Goal: Complete application form

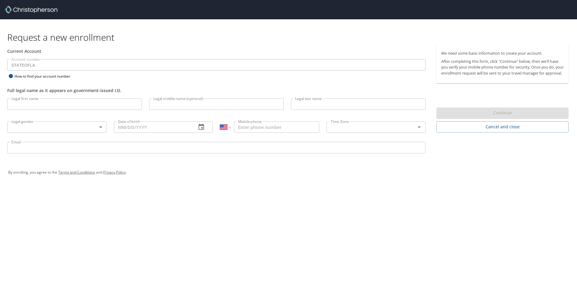
select select "US"
click at [98, 106] on input "Legal first name" at bounding box center [74, 103] width 135 height 11
type input "Donna"
type input "Densmore"
type input "1 (318) 572-9953"
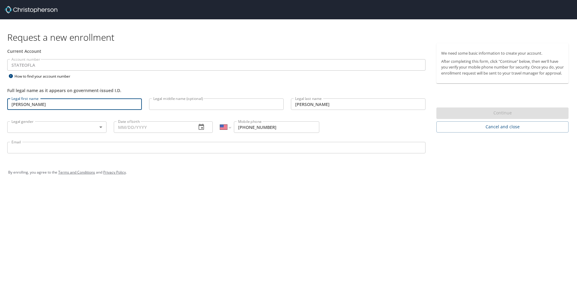
type input "ddensmore@bpcc.edu"
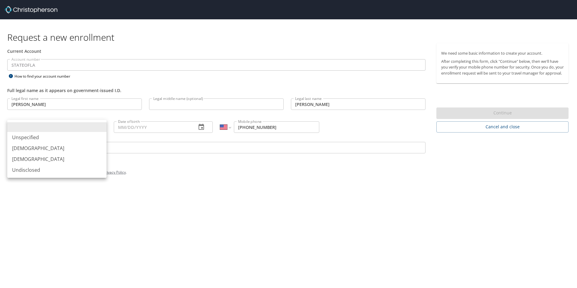
click at [86, 126] on body "Request a new enrollment Current Account Account number STATEOFLA Account numbe…" at bounding box center [288, 144] width 577 height 288
click at [42, 158] on li "Female" at bounding box center [56, 159] width 99 height 11
type input "Female"
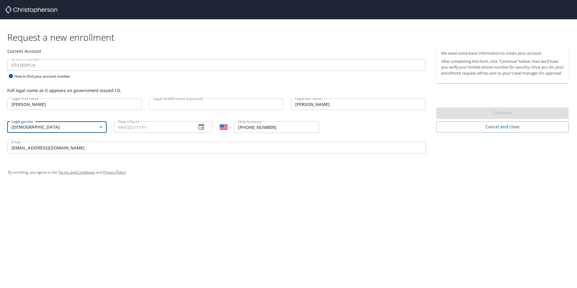
click at [202, 127] on icon "button" at bounding box center [200, 127] width 5 height 6
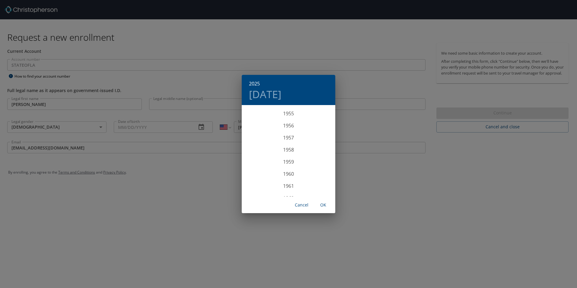
scroll to position [700, 0]
click at [287, 173] on div "1962" at bounding box center [288, 172] width 93 height 12
click at [255, 113] on div "Jan" at bounding box center [257, 117] width 31 height 23
click at [312, 170] on p "26" at bounding box center [312, 170] width 4 height 4
click at [325, 204] on span "OK" at bounding box center [323, 205] width 14 height 8
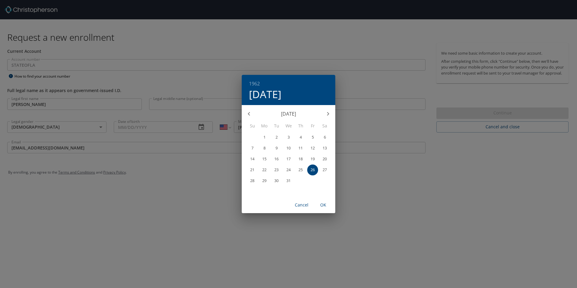
type input "01/26/1962"
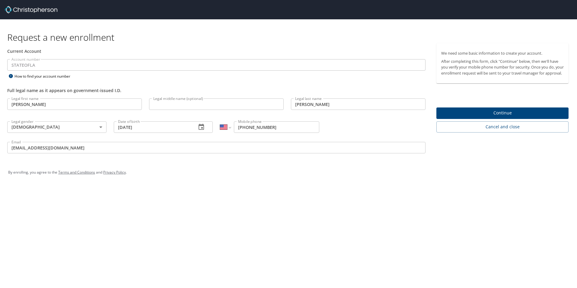
click at [501, 117] on span "Continue" at bounding box center [502, 113] width 122 height 8
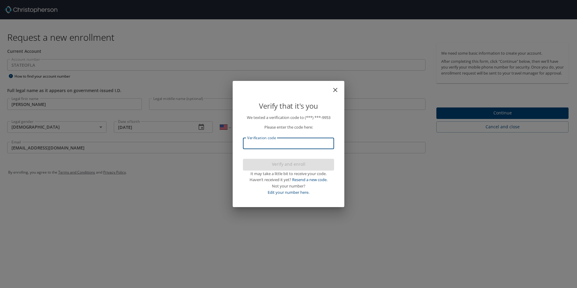
click at [291, 148] on input "Verification code" at bounding box center [288, 143] width 91 height 11
type input "266115"
click at [288, 162] on span "Verify and enroll" at bounding box center [288, 164] width 81 height 8
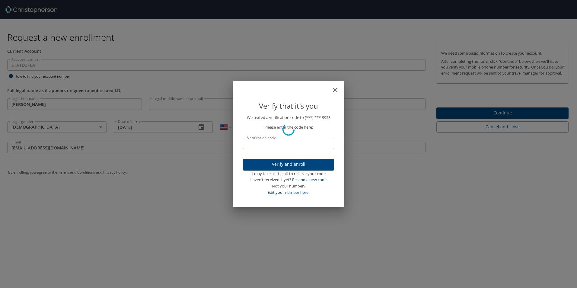
click at [500, 117] on div "Verify that it's you We texted a verification code to (***) ***- 9953 Please en…" at bounding box center [288, 144] width 577 height 288
click at [500, 119] on div "Verify that it's you We texted a verification code to (***) ***- 9953 Please en…" at bounding box center [288, 144] width 577 height 288
click at [344, 55] on div "Verify that it's you We texted a verification code to (***) ***- 9953 Please en…" at bounding box center [288, 144] width 577 height 288
click at [493, 118] on div "Verify that it's you We texted a verification code to (***) ***- 9953 Please en…" at bounding box center [288, 144] width 577 height 288
click at [307, 128] on p "Please enter the code here:" at bounding box center [288, 127] width 91 height 6
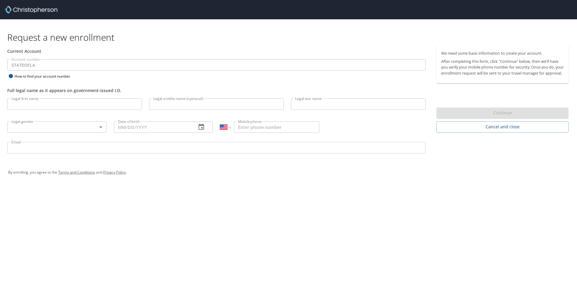
select select "US"
